Goal: Transaction & Acquisition: Purchase product/service

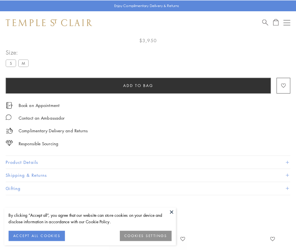
scroll to position [33, 0]
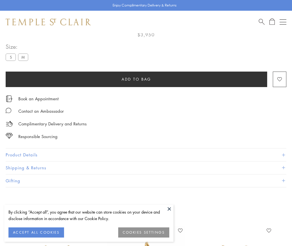
click at [136, 79] on span "Add to bag" at bounding box center [137, 79] width 30 height 6
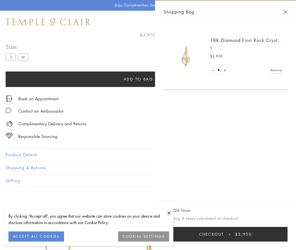
click at [226, 235] on button "Checkout $3,950" at bounding box center [226, 234] width 124 height 15
